Goal: Complete application form

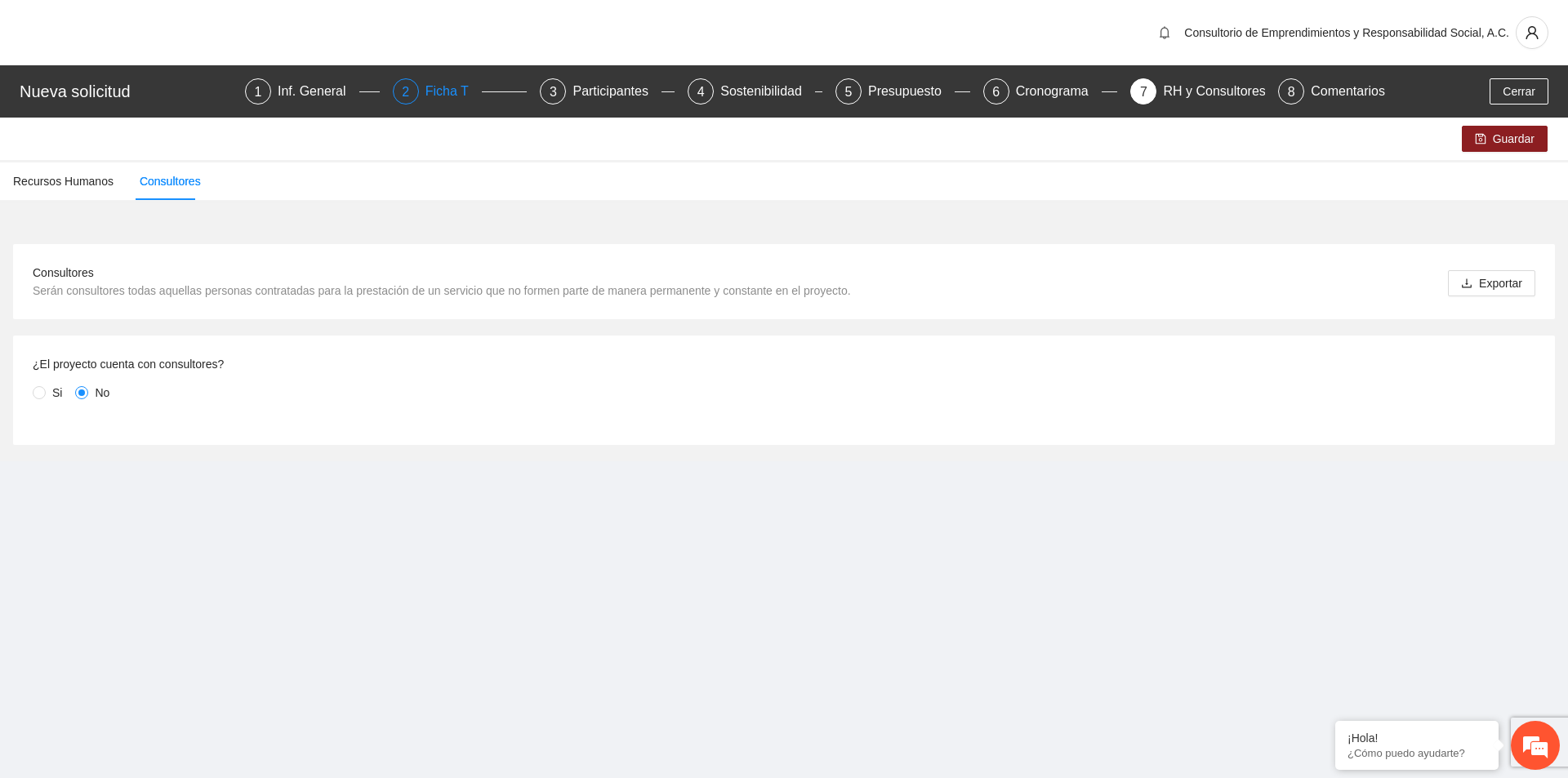
click at [447, 84] on div "Ficha T" at bounding box center [453, 91] width 56 height 26
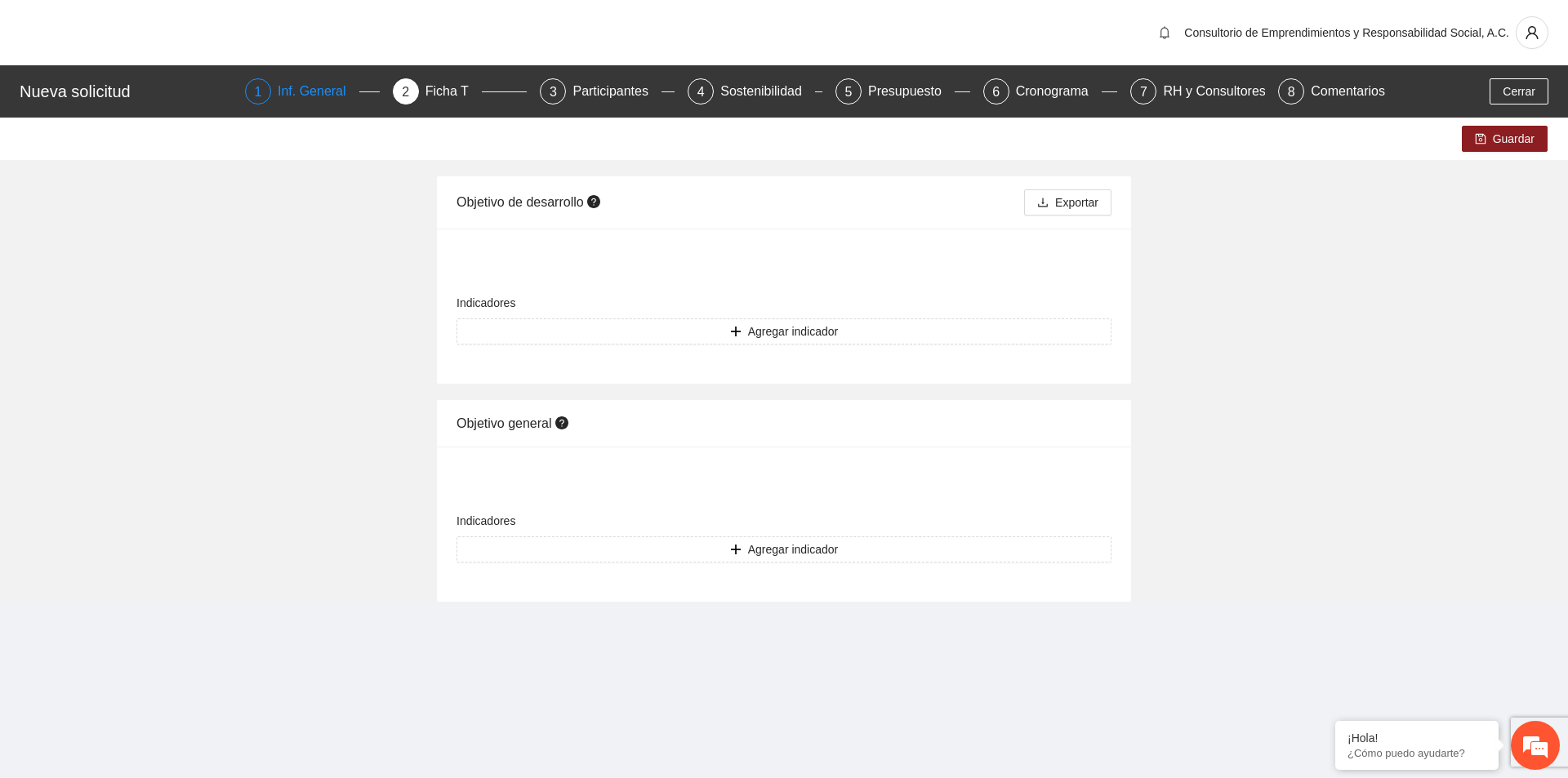
click at [313, 87] on div "Inf. General" at bounding box center [319, 91] width 82 height 26
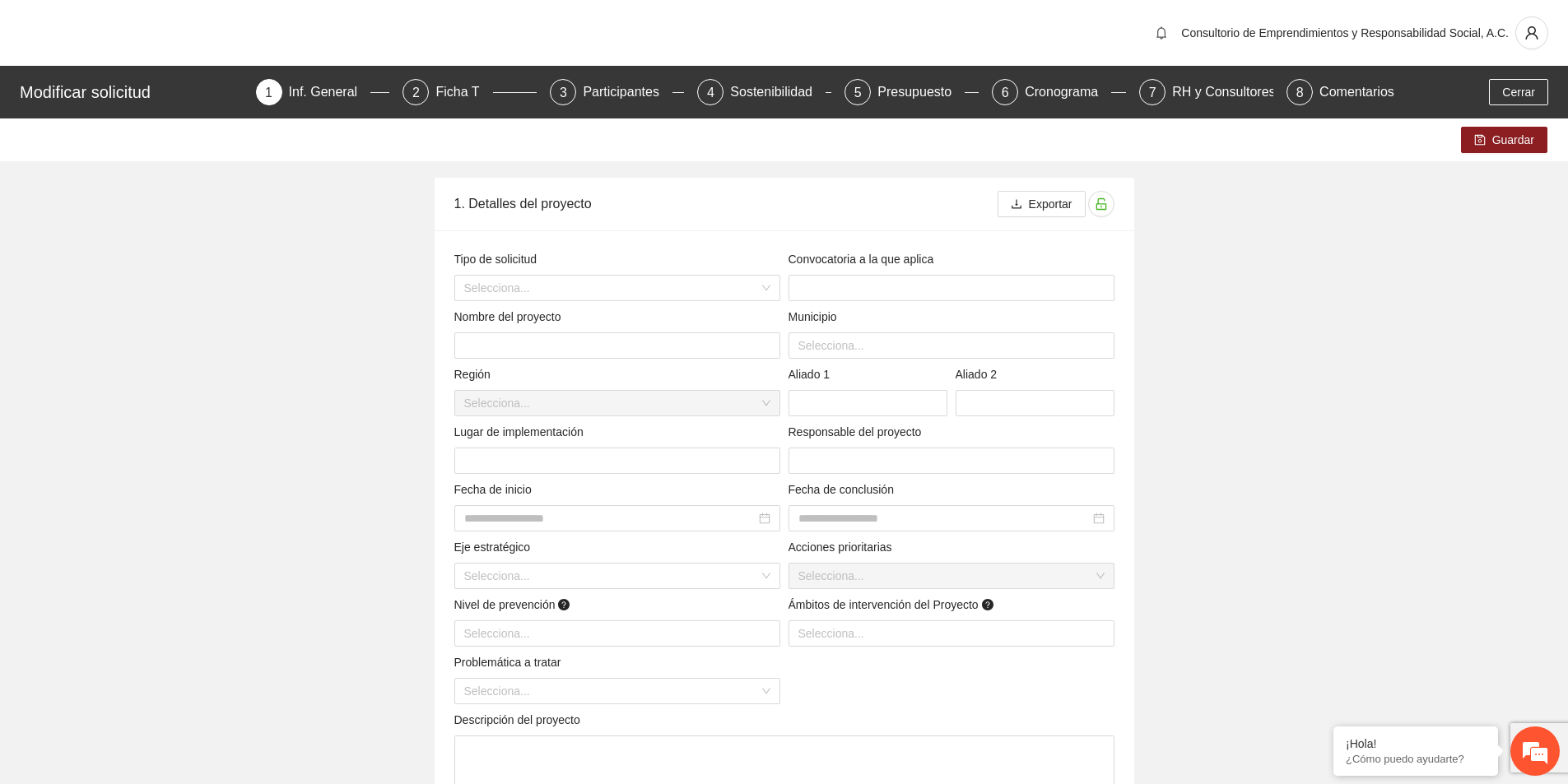
scroll to position [82, 0]
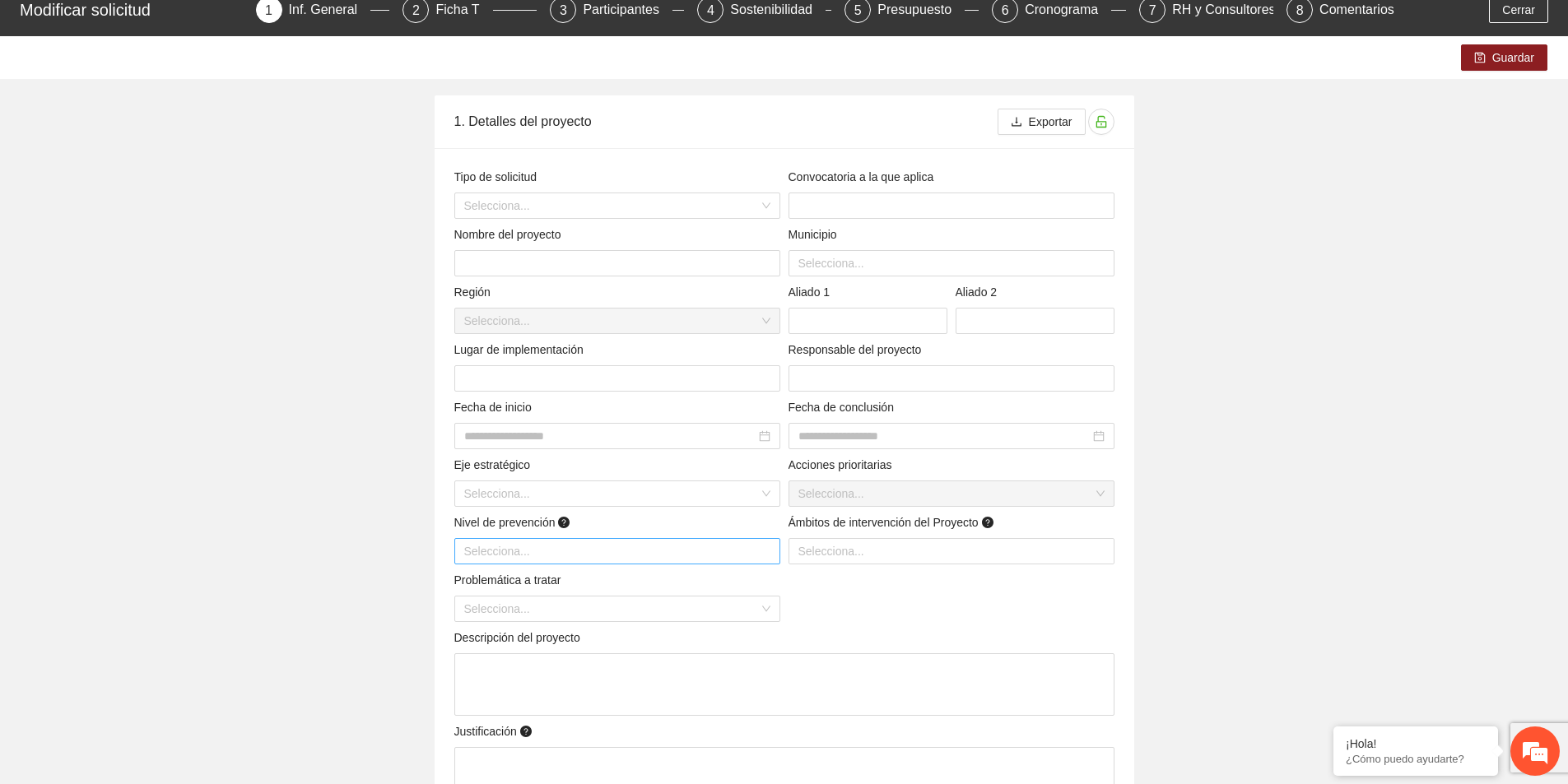
click at [715, 556] on div at bounding box center [617, 551] width 318 height 20
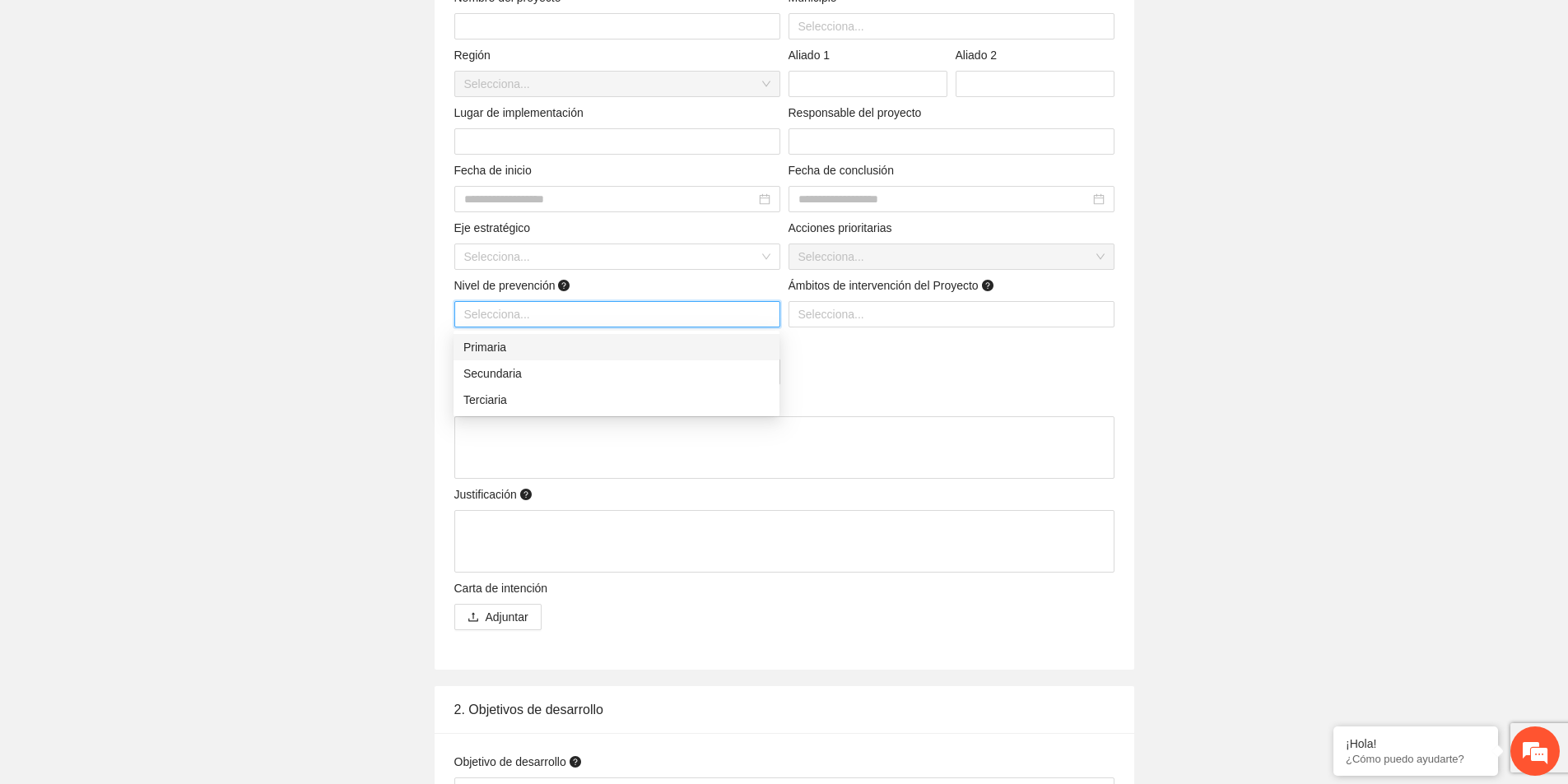
scroll to position [329, 0]
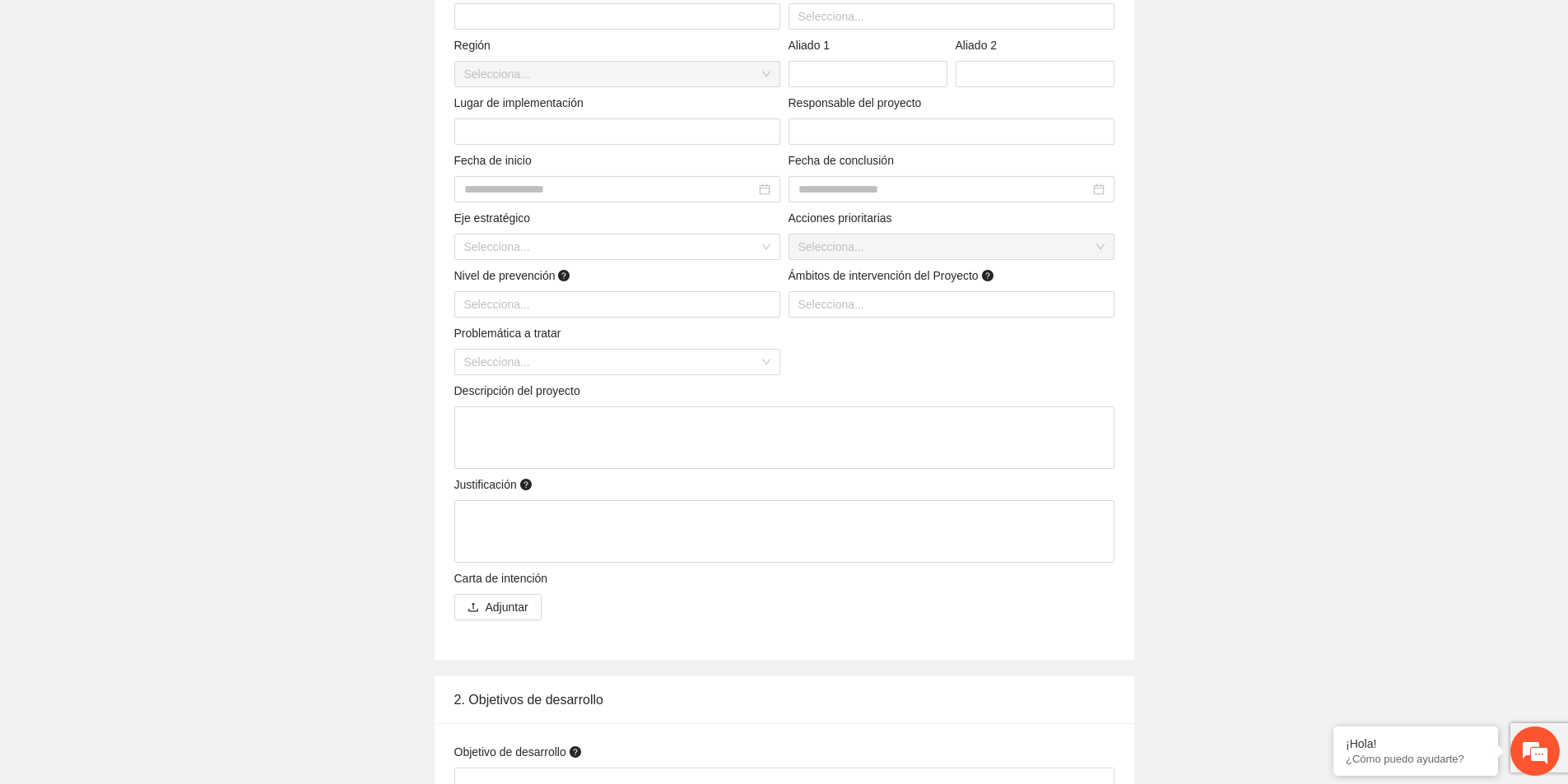
click at [266, 419] on div "Guardar 1. Detalles del proyecto Exportar Tipo de solicitud Selecciona... Convo…" at bounding box center [784, 582] width 1568 height 1586
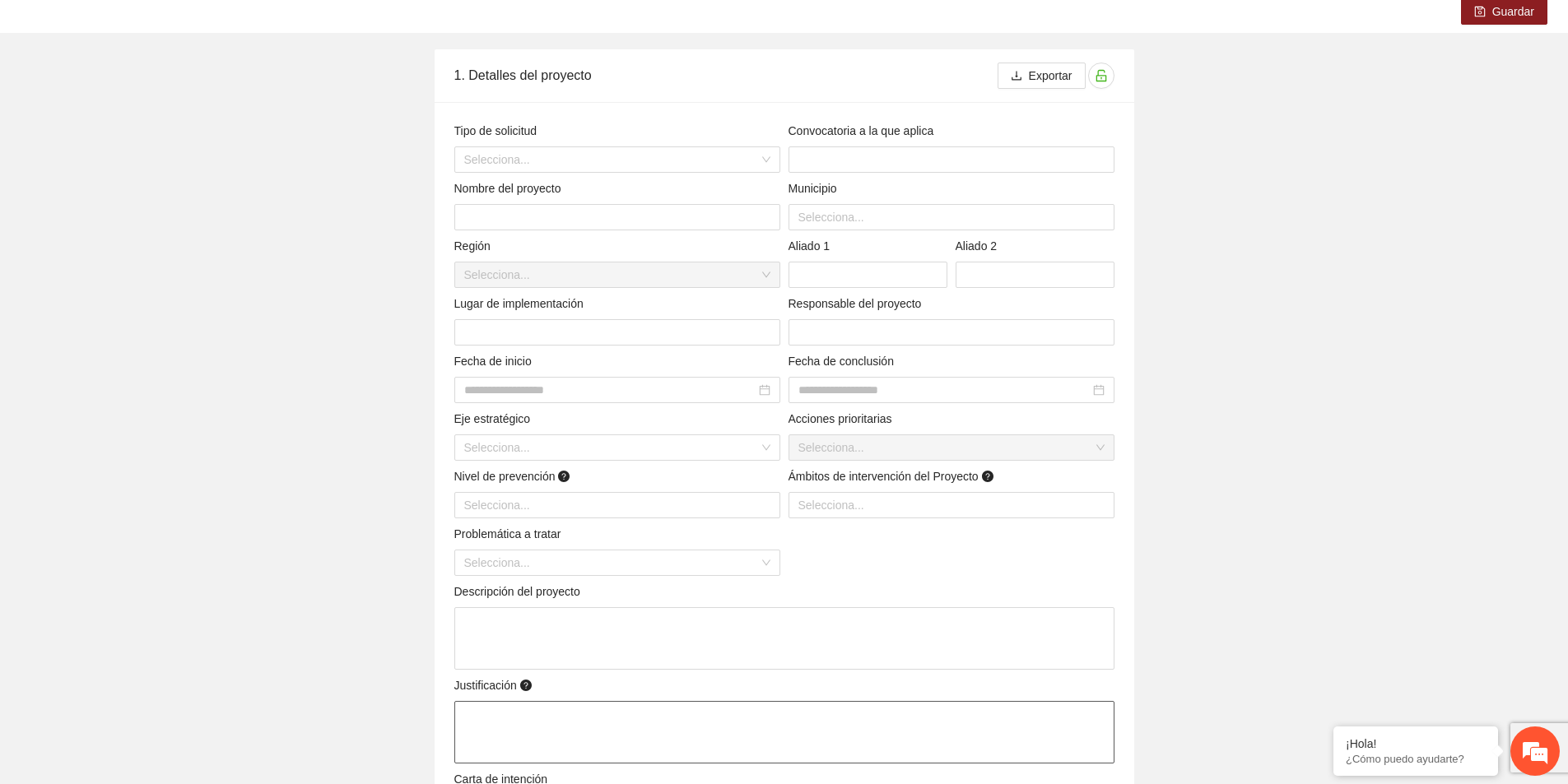
scroll to position [0, 0]
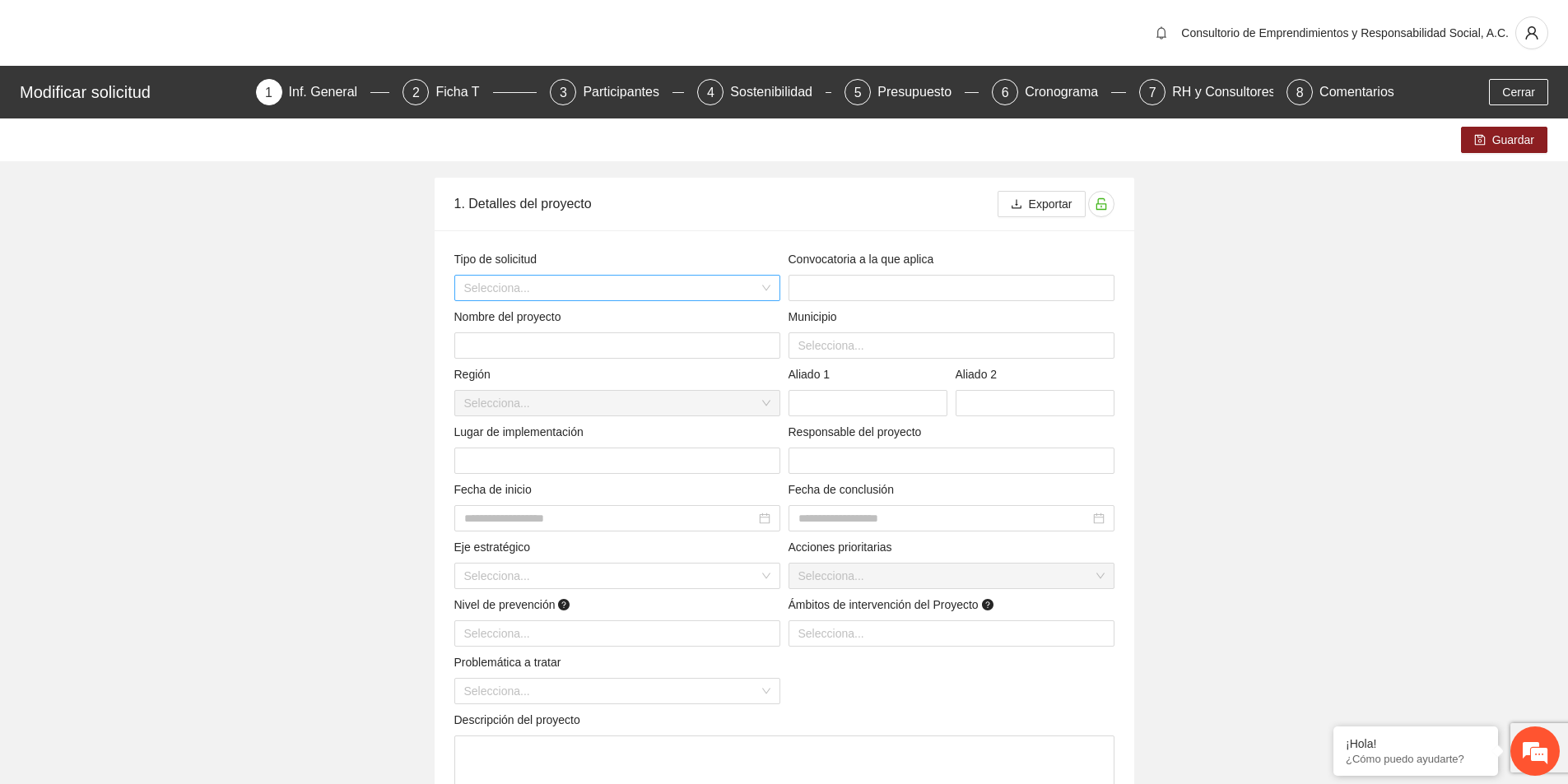
click at [641, 284] on input "search" at bounding box center [611, 288] width 295 height 24
click at [533, 366] on div "Convocatoria" at bounding box center [616, 374] width 306 height 18
click at [1006, 298] on input "text" at bounding box center [952, 288] width 326 height 26
type input "**********"
click at [629, 335] on input "text" at bounding box center [617, 346] width 326 height 26
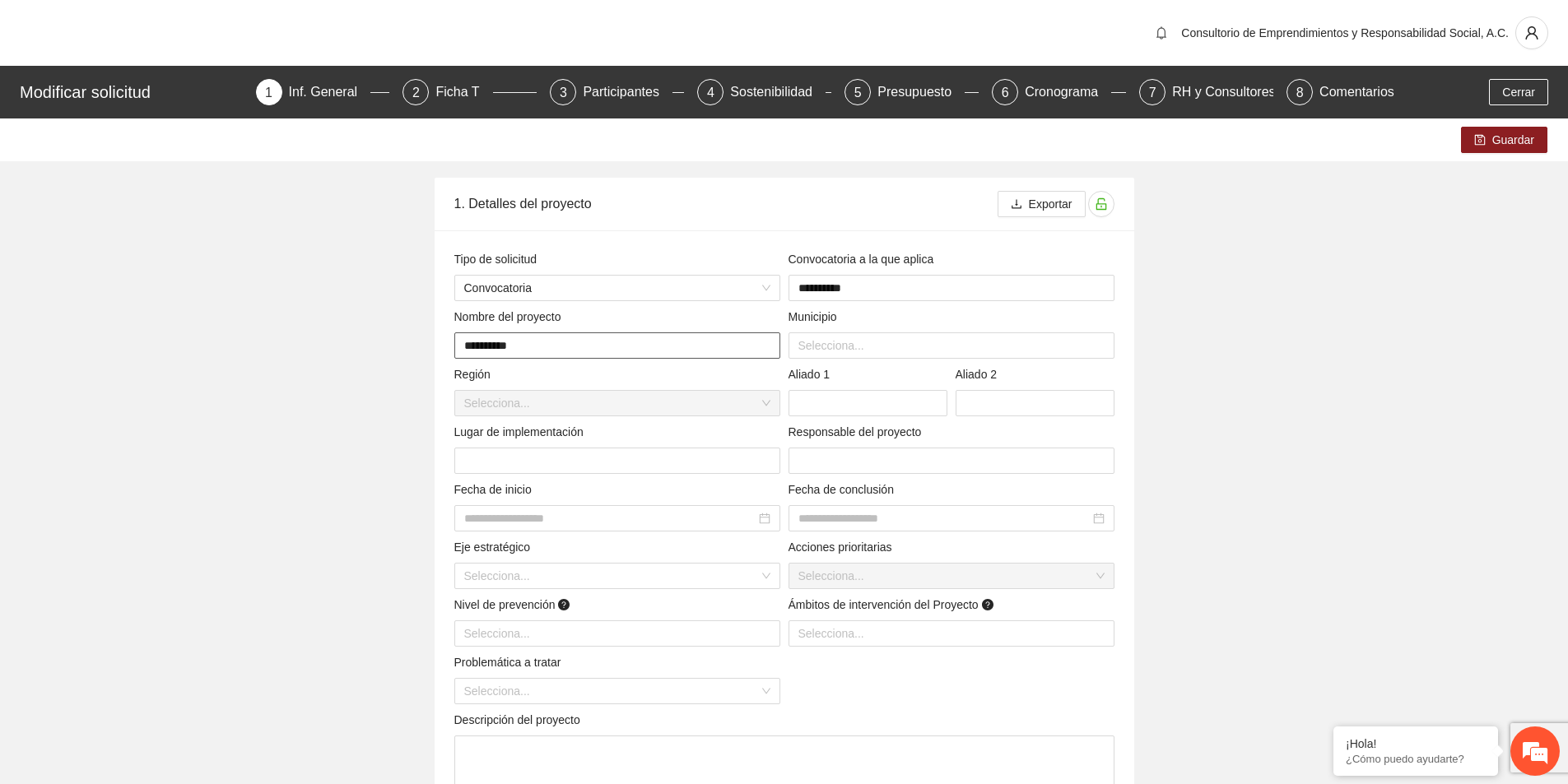
type input "**********"
click at [1502, 150] on button "Guardar" at bounding box center [1504, 140] width 87 height 26
